Goal: Task Accomplishment & Management: Complete application form

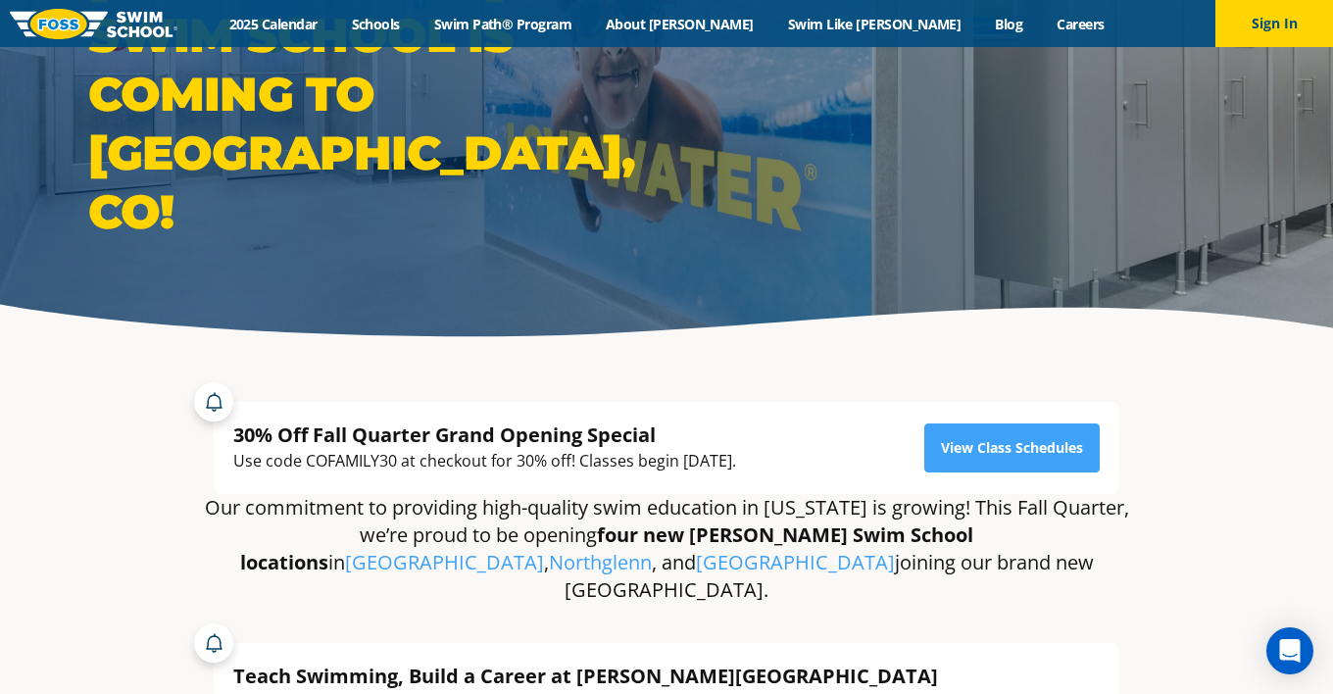
scroll to position [196, 0]
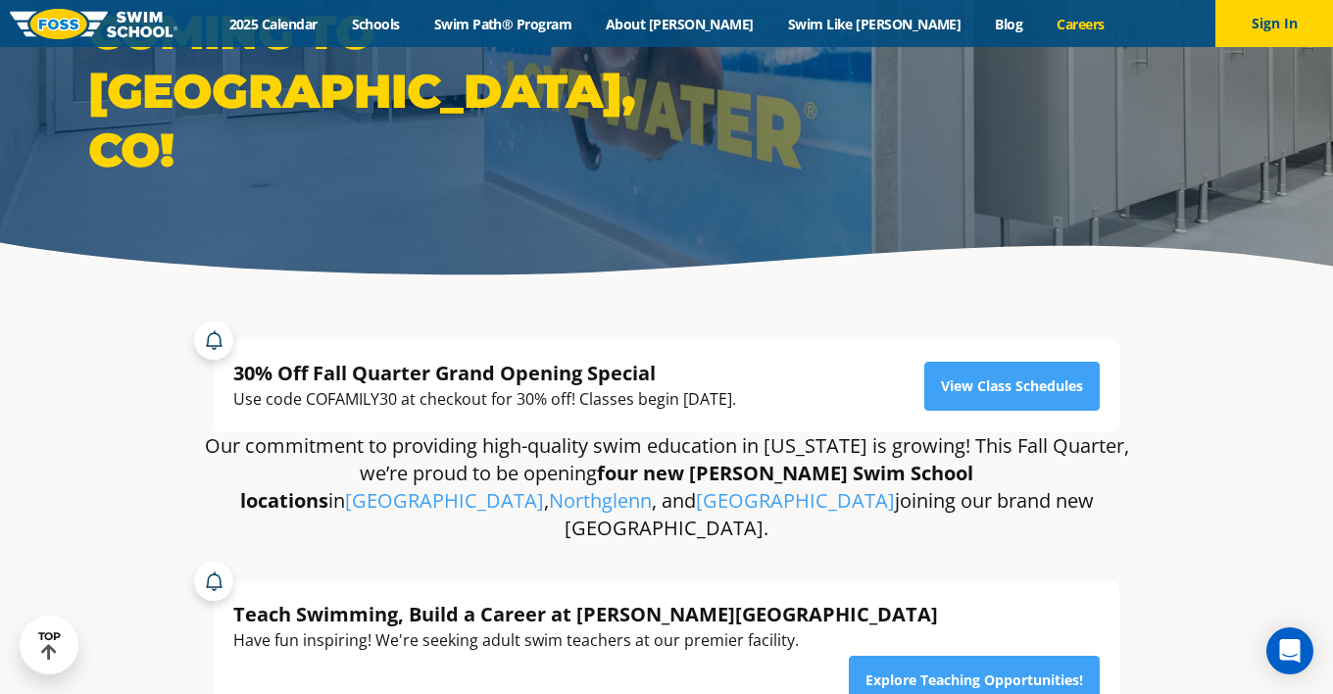
click at [1040, 19] on link "Careers" at bounding box center [1080, 24] width 81 height 19
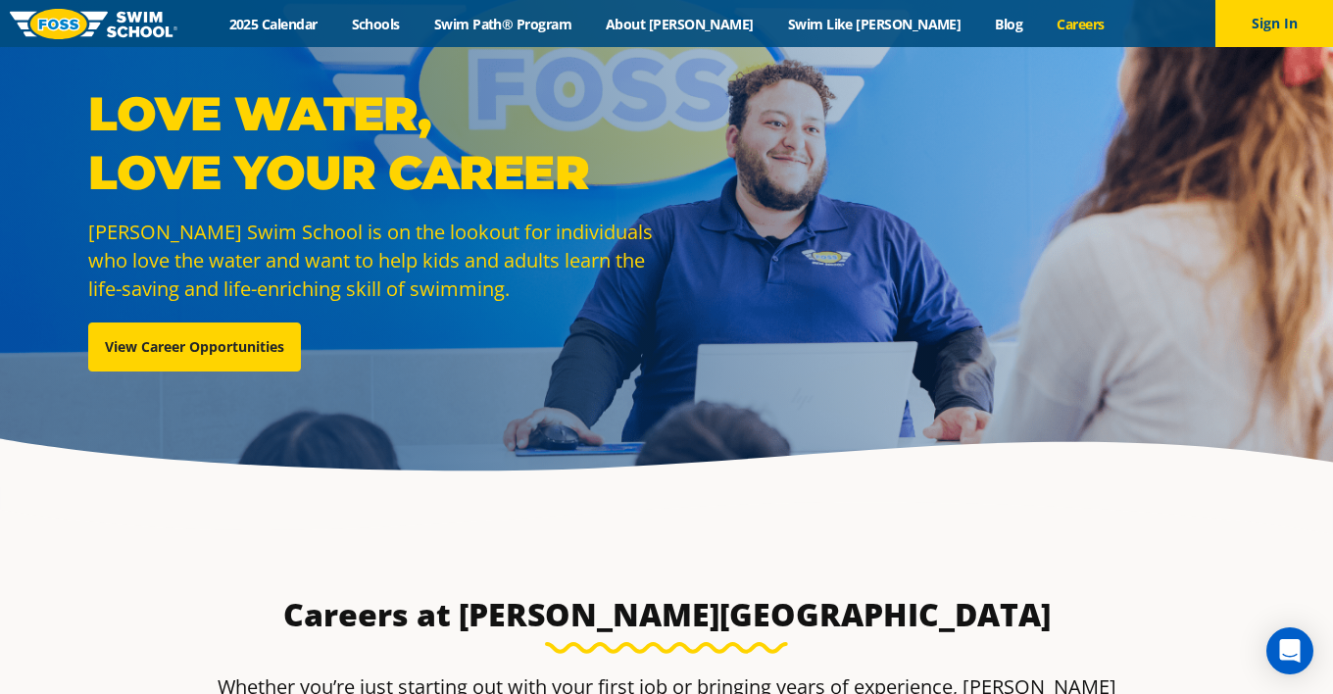
click at [1040, 21] on link "Careers" at bounding box center [1080, 24] width 81 height 19
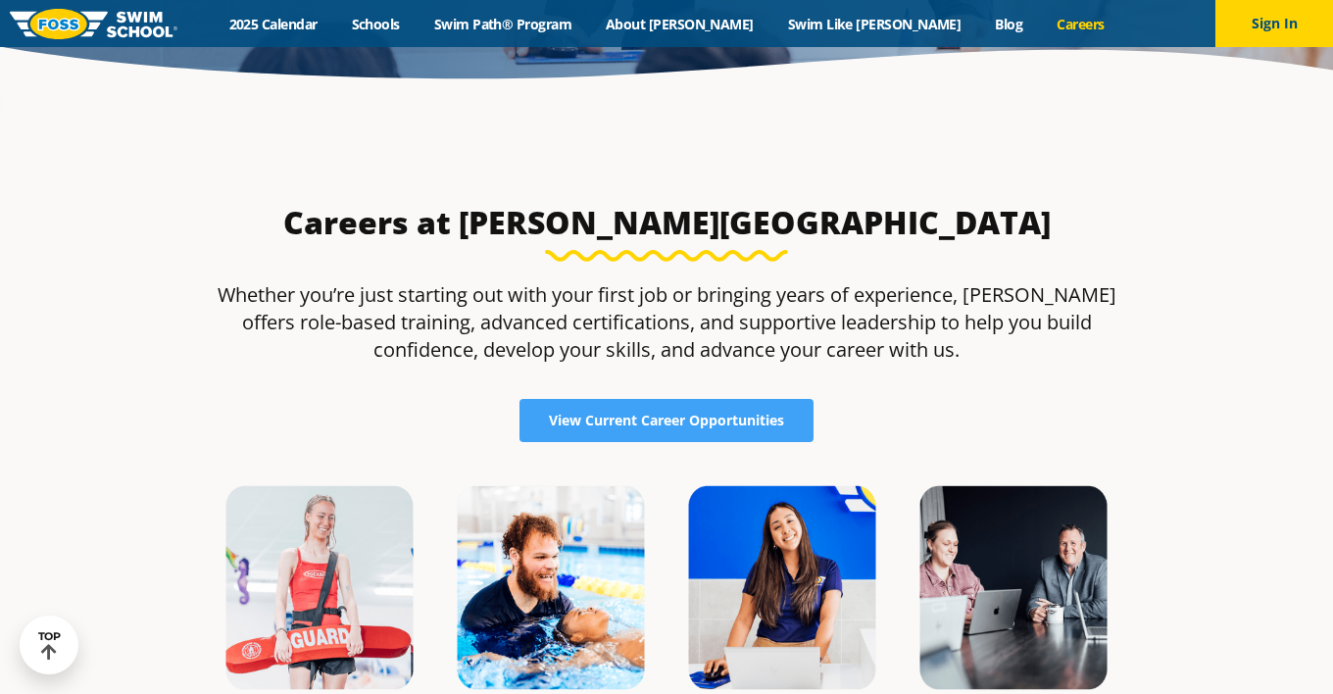
scroll to position [588, 0]
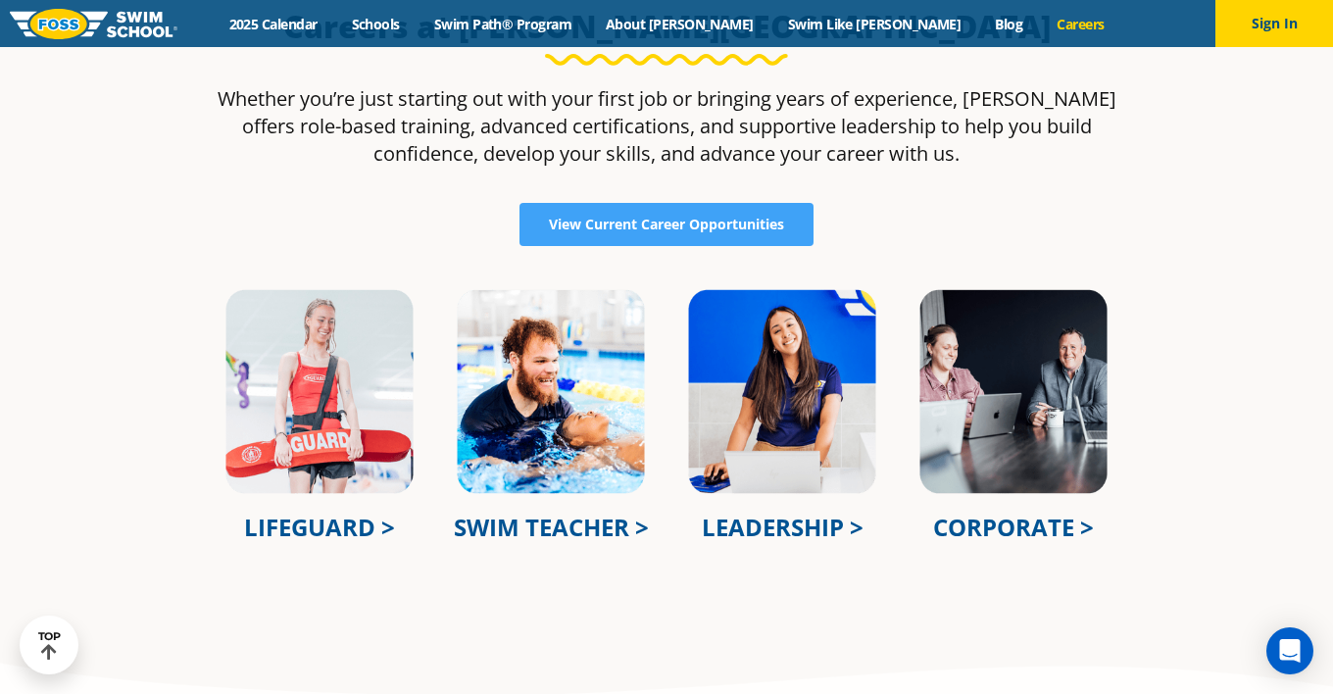
click at [542, 529] on link "SWIM TEACHER >" at bounding box center [551, 527] width 195 height 32
